Goal: Task Accomplishment & Management: Use online tool/utility

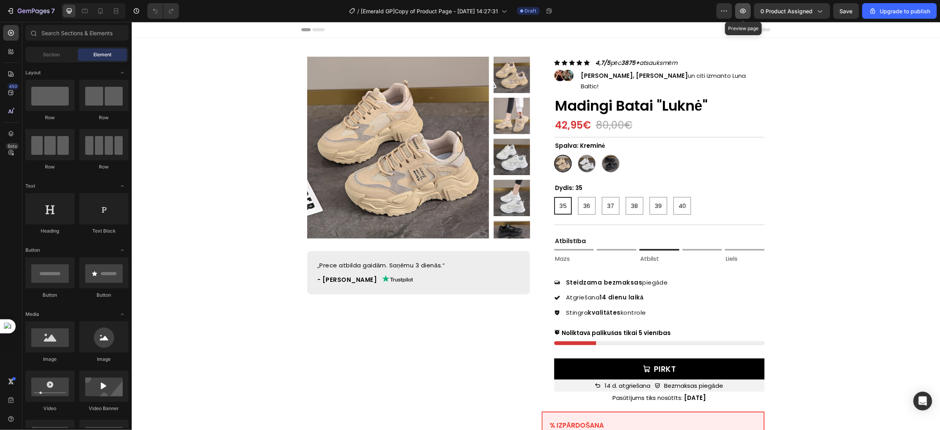
click at [746, 13] on icon "button" at bounding box center [743, 11] width 8 height 8
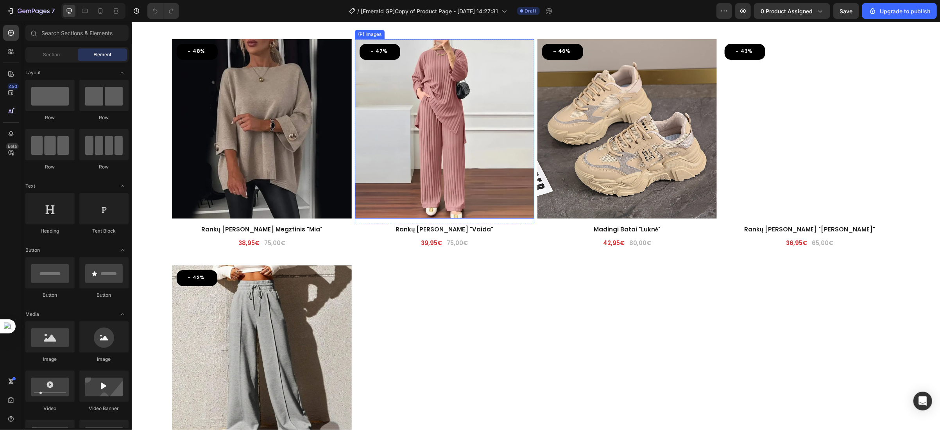
scroll to position [1856, 0]
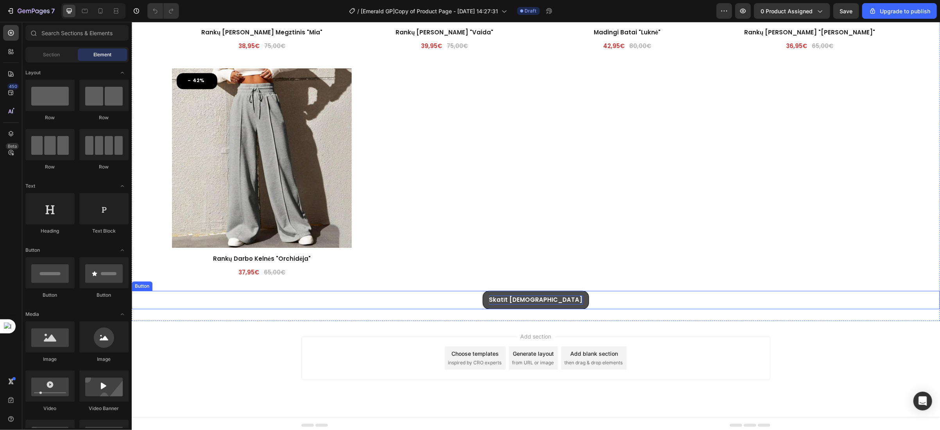
drag, startPoint x: 529, startPoint y: 300, endPoint x: 517, endPoint y: 293, distance: 13.1
click at [529, 300] on link "Skatīt [DEMOGRAPHIC_DATA]" at bounding box center [535, 299] width 106 height 18
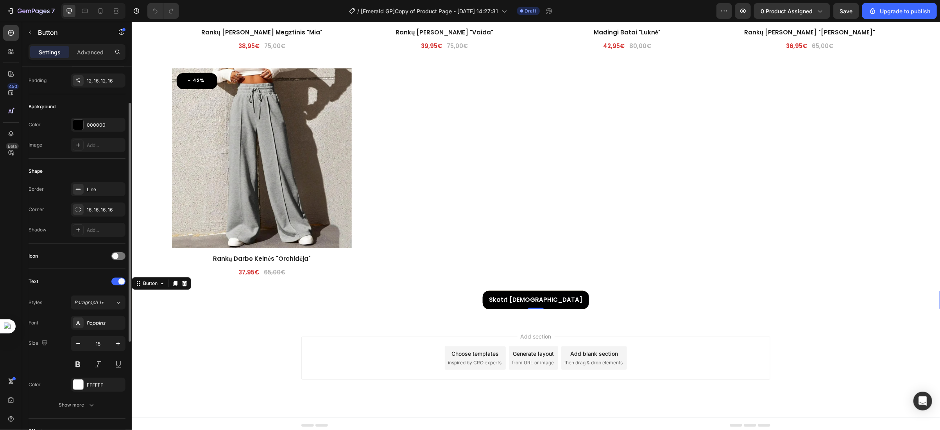
scroll to position [176, 0]
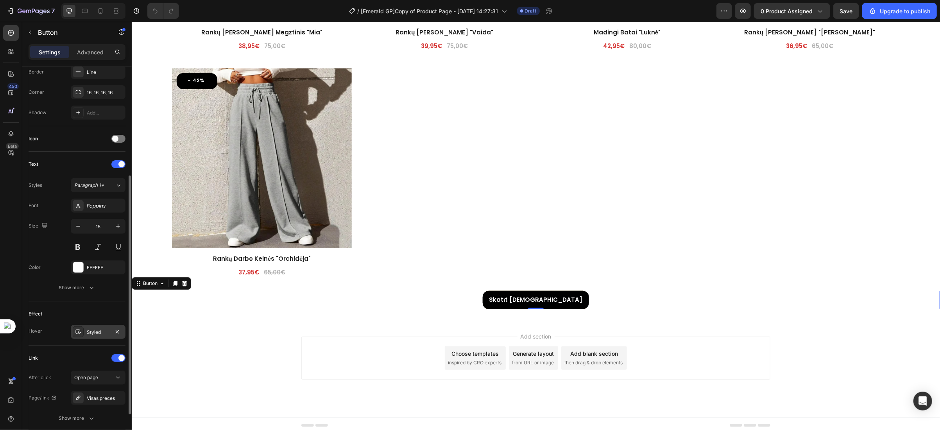
click at [91, 330] on div "Styled" at bounding box center [98, 332] width 23 height 7
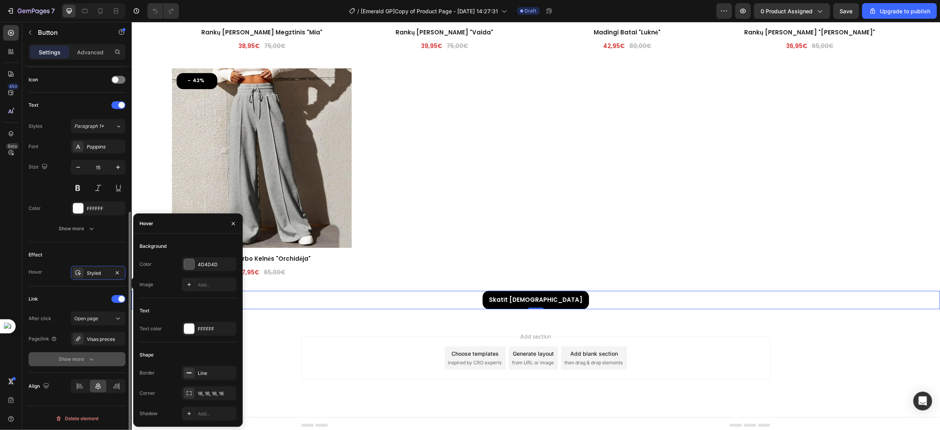
scroll to position [236, 0]
click at [116, 272] on icon "button" at bounding box center [117, 271] width 6 height 6
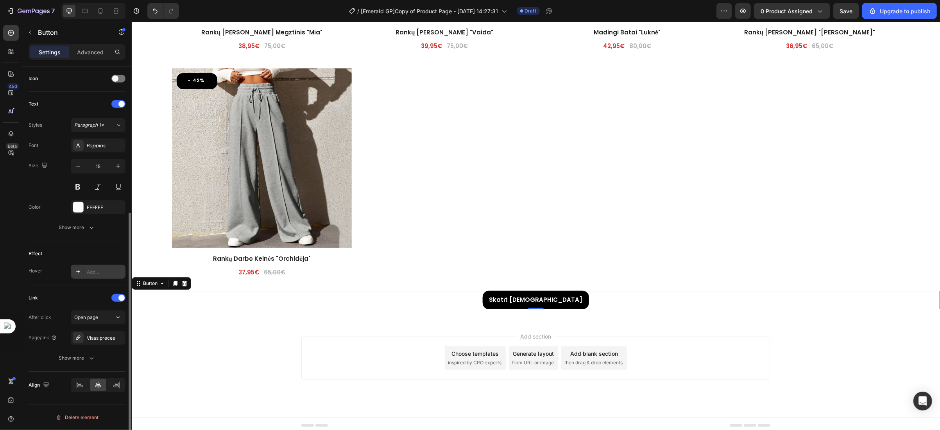
click at [85, 276] on div "Add..." at bounding box center [98, 272] width 55 height 14
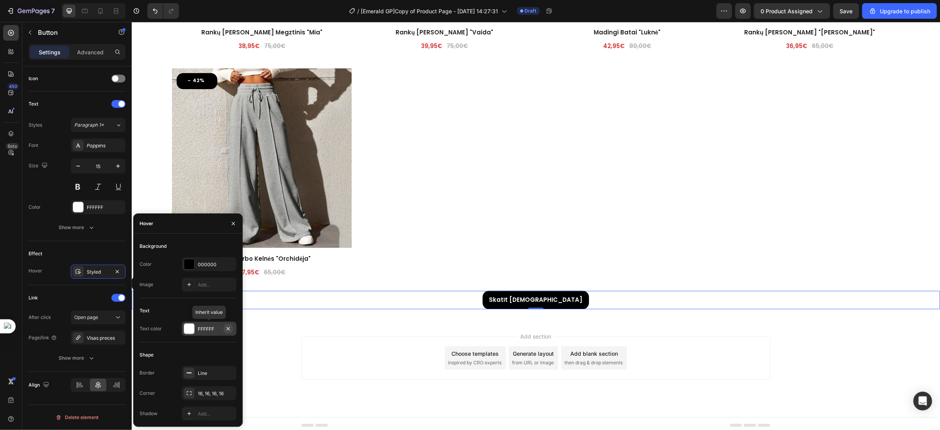
click at [226, 326] on icon "button" at bounding box center [228, 329] width 6 height 6
click at [199, 329] on div "Add..." at bounding box center [216, 329] width 37 height 7
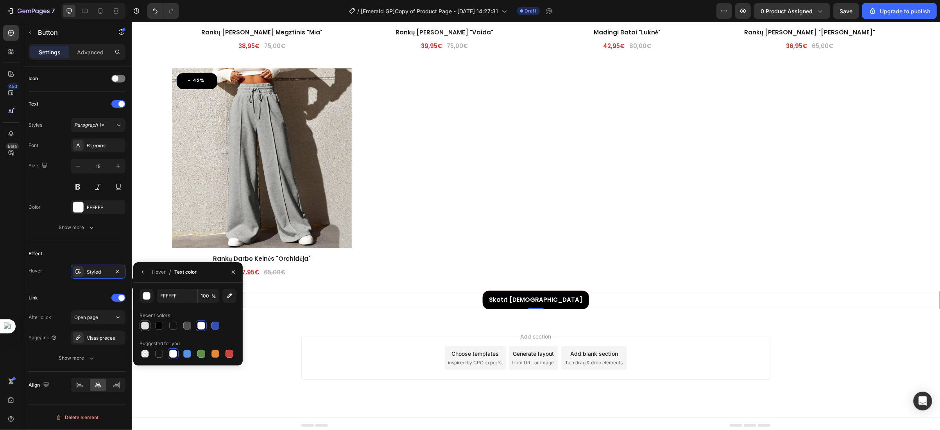
click at [144, 325] on div at bounding box center [145, 326] width 8 height 8
click at [203, 325] on div at bounding box center [201, 326] width 8 height 8
type input "FFFFFF"
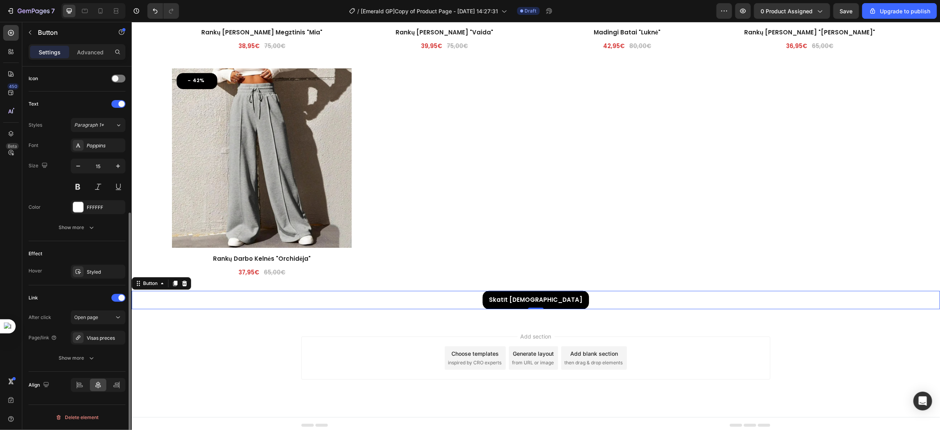
click at [58, 262] on div "Effect Hover Styled" at bounding box center [77, 263] width 97 height 44
click at [843, 13] on span "Save" at bounding box center [846, 11] width 13 height 7
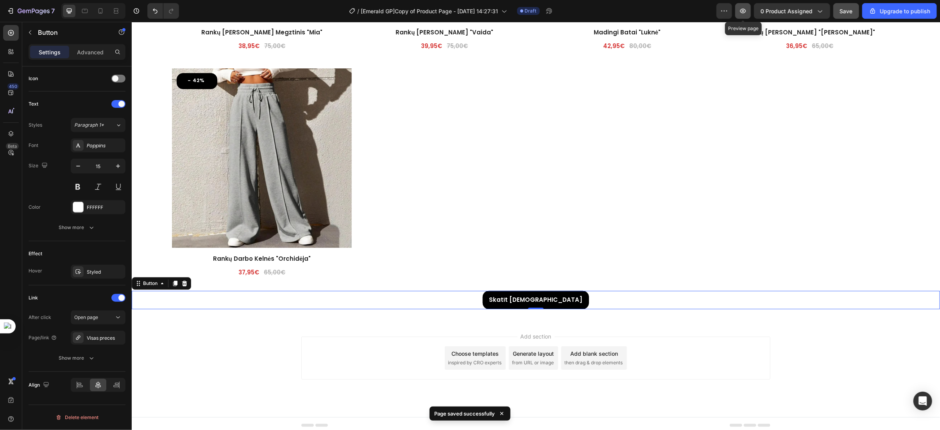
click at [744, 14] on icon "button" at bounding box center [743, 11] width 8 height 8
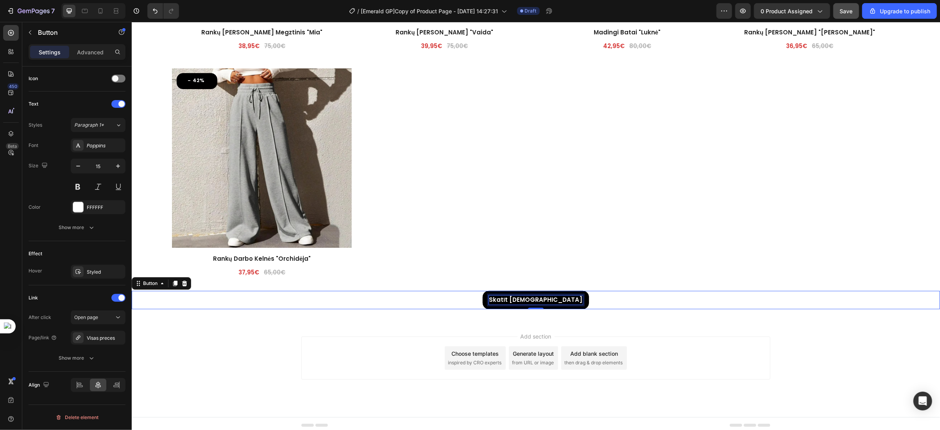
click at [517, 297] on strong "Skatīt [DEMOGRAPHIC_DATA]" at bounding box center [534, 299] width 93 height 8
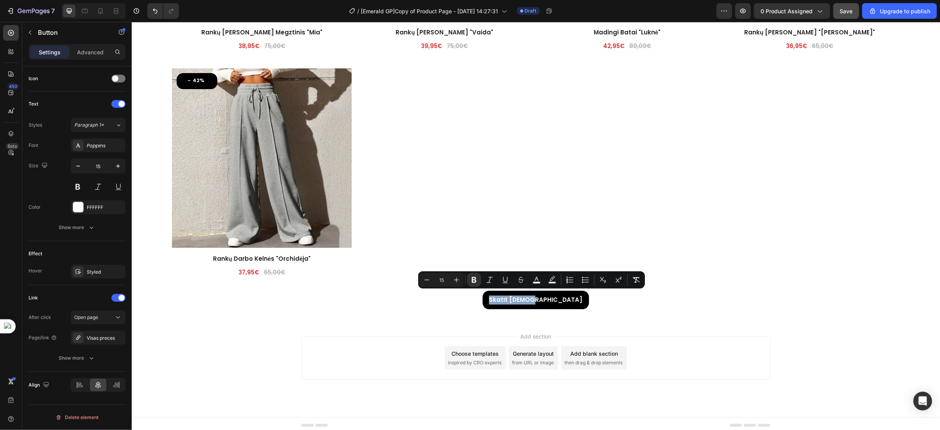
click at [481, 301] on div "Skatīt Vairāk Button 0" at bounding box center [535, 299] width 808 height 18
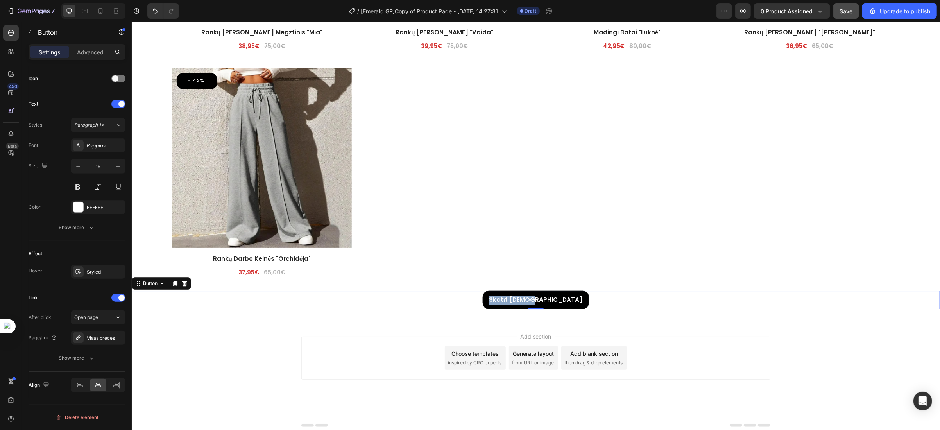
click at [593, 290] on div "Skatīt Vairāk Button 0" at bounding box center [535, 299] width 808 height 18
click at [507, 296] on link "Skatīt [DEMOGRAPHIC_DATA]" at bounding box center [535, 299] width 106 height 18
click at [492, 295] on div "Skatīt Vairāk Button 0" at bounding box center [535, 299] width 808 height 18
click at [540, 273] on div "- 48% (P) Tag (P) Images Row Rankų Darbo Lengvas Megztinis "Mia" (P) Title 38,9…" at bounding box center [535, 62] width 727 height 441
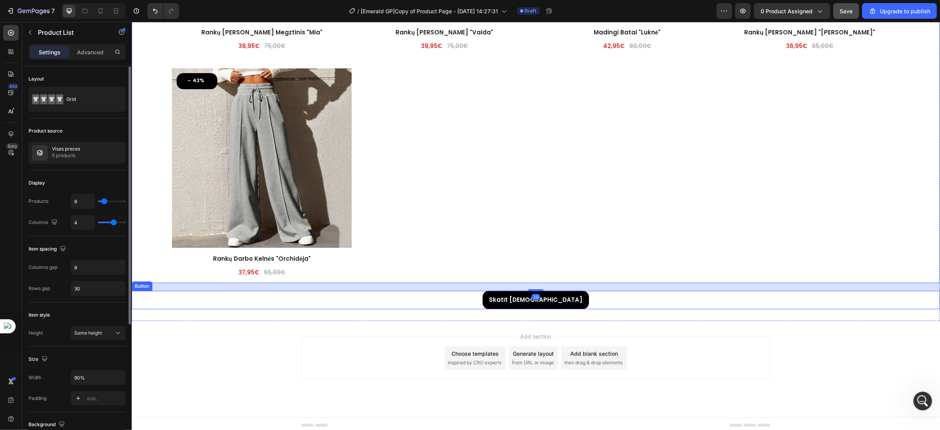
click at [485, 301] on div "Skatīt Vairāk Button" at bounding box center [535, 299] width 808 height 18
